Goal: Book appointment/travel/reservation

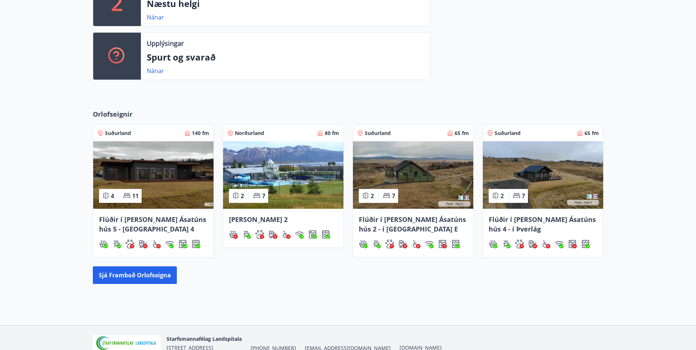
scroll to position [228, 0]
click at [123, 277] on button "Sjá framboð orlofseigna" at bounding box center [135, 275] width 84 height 18
